Goal: Task Accomplishment & Management: Use online tool/utility

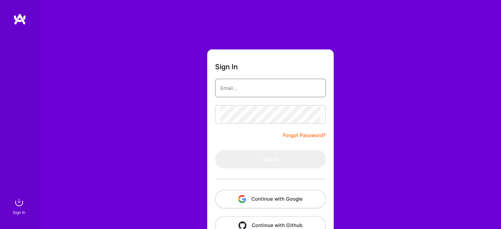
click at [252, 89] on input "email" at bounding box center [270, 88] width 100 height 17
type input "[EMAIL_ADDRESS][DOMAIN_NAME]"
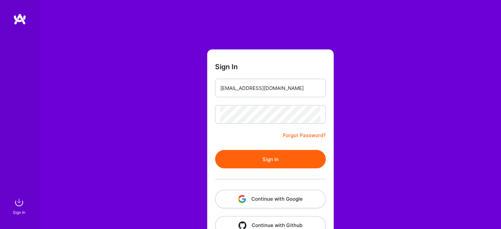
click at [262, 159] on button "Sign In" at bounding box center [270, 159] width 111 height 18
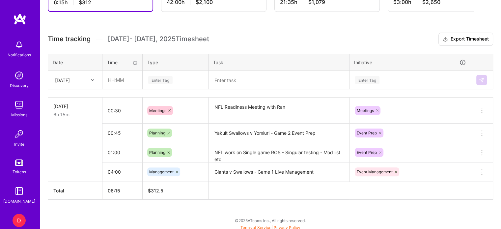
scroll to position [192, 0]
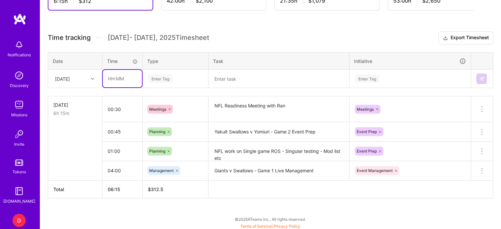
click at [106, 74] on input "text" at bounding box center [122, 78] width 39 height 17
type input "01:00"
click at [157, 77] on div "Enter Tag" at bounding box center [160, 78] width 24 height 10
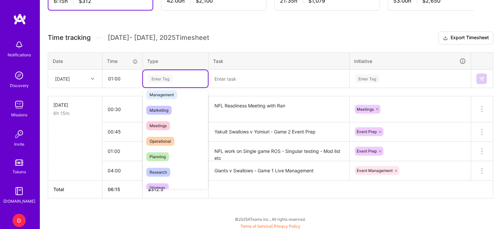
scroll to position [99, 0]
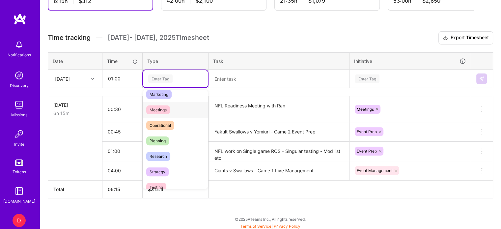
click at [159, 106] on span "Meetings" at bounding box center [158, 109] width 24 height 9
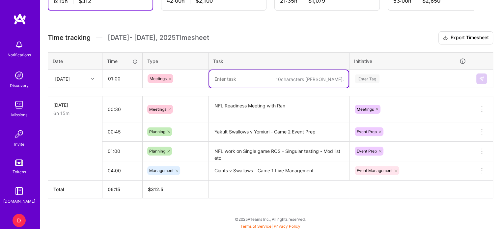
click at [224, 79] on textarea at bounding box center [278, 78] width 139 height 17
type textarea "J-League Follow up Meeting - [PERSON_NAME], [PERSON_NAME] and Kyu"
click at [371, 75] on div "Enter Tag" at bounding box center [367, 78] width 24 height 10
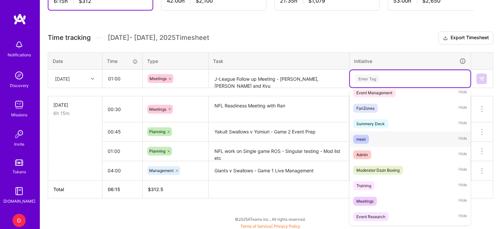
click at [362, 137] on div "meet" at bounding box center [360, 139] width 9 height 7
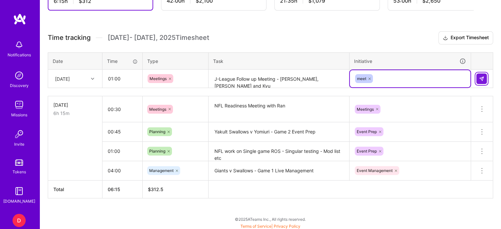
click at [480, 73] on button at bounding box center [481, 78] width 11 height 11
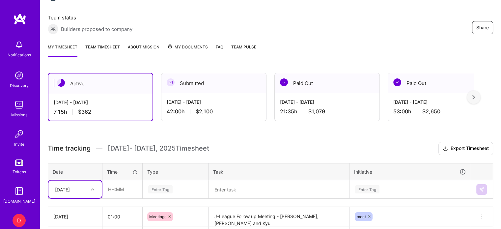
scroll to position [80, 0]
